Goal: Task Accomplishment & Management: Complete application form

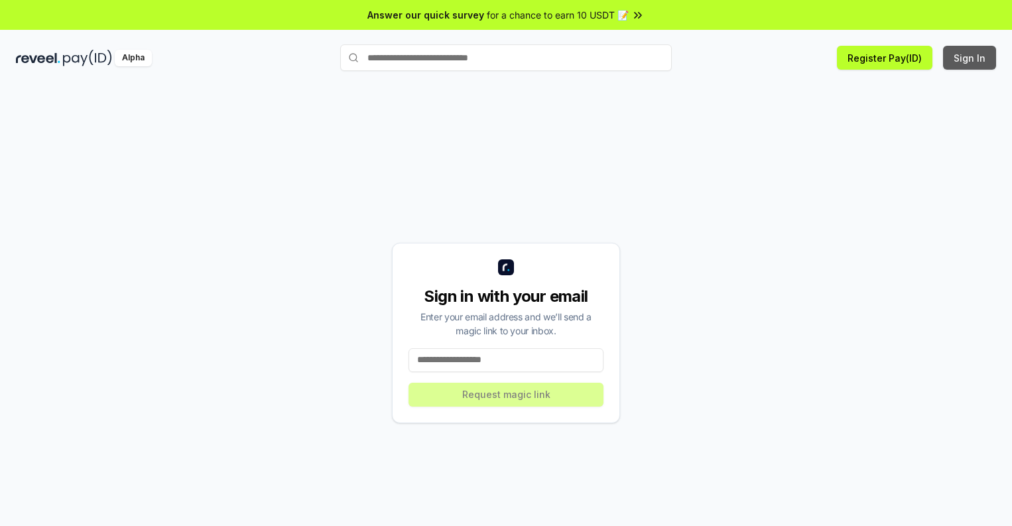
click at [971, 58] on button "Sign In" at bounding box center [969, 58] width 53 height 24
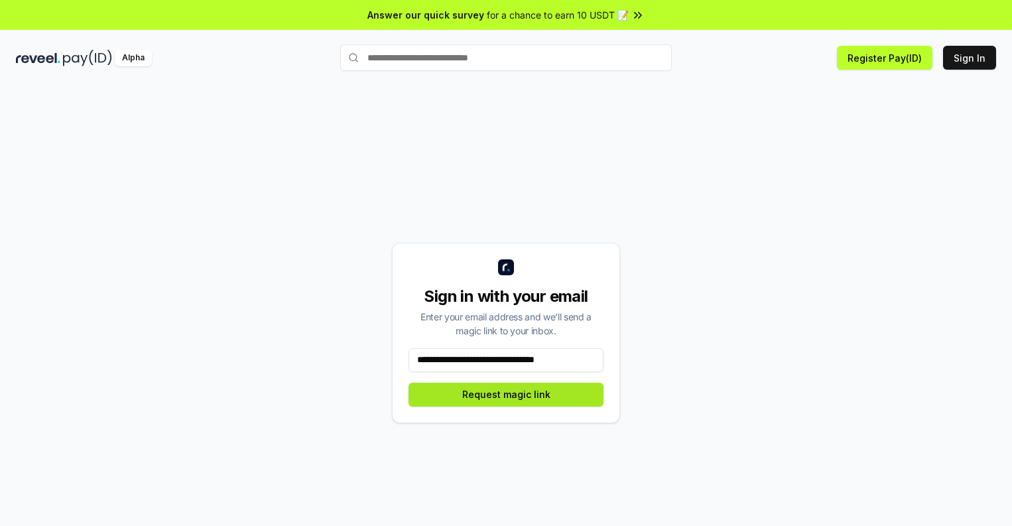
type input "**********"
click at [506, 394] on button "Request magic link" at bounding box center [506, 395] width 195 height 24
